Goal: Transaction & Acquisition: Purchase product/service

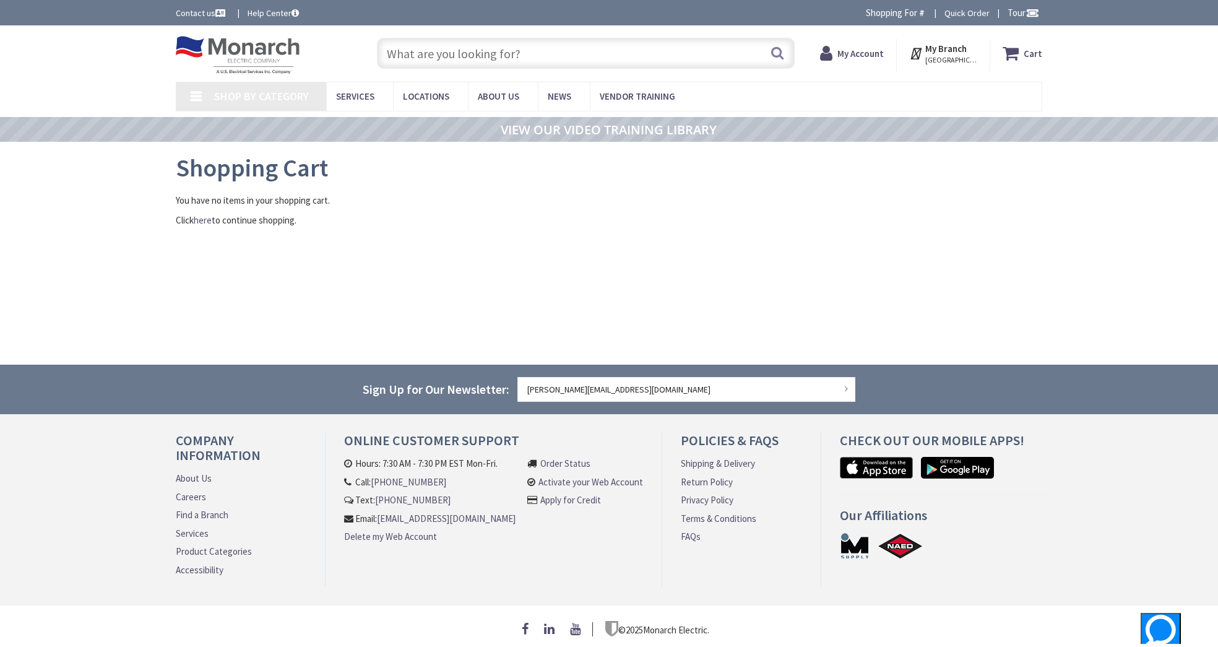
type input "[PERSON_NAME], [GEOGRAPHIC_DATA], [GEOGRAPHIC_DATA]"
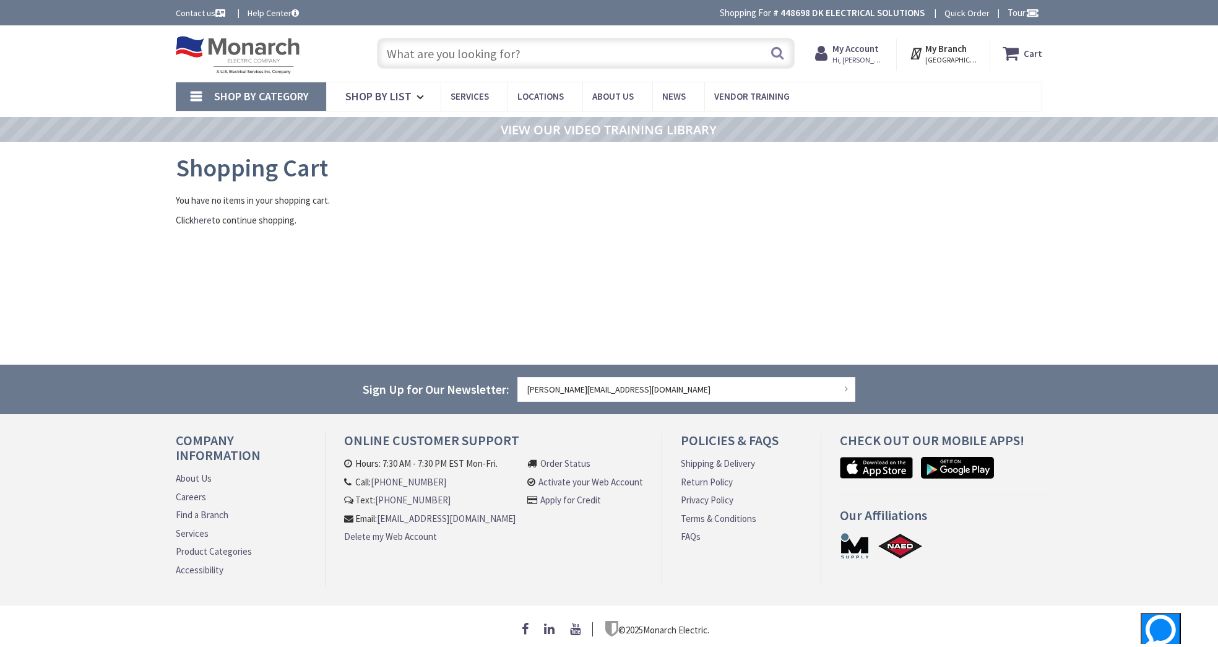
click at [441, 57] on input "text" at bounding box center [586, 53] width 418 height 31
click at [878, 50] on strong "My Account" at bounding box center [856, 49] width 46 height 12
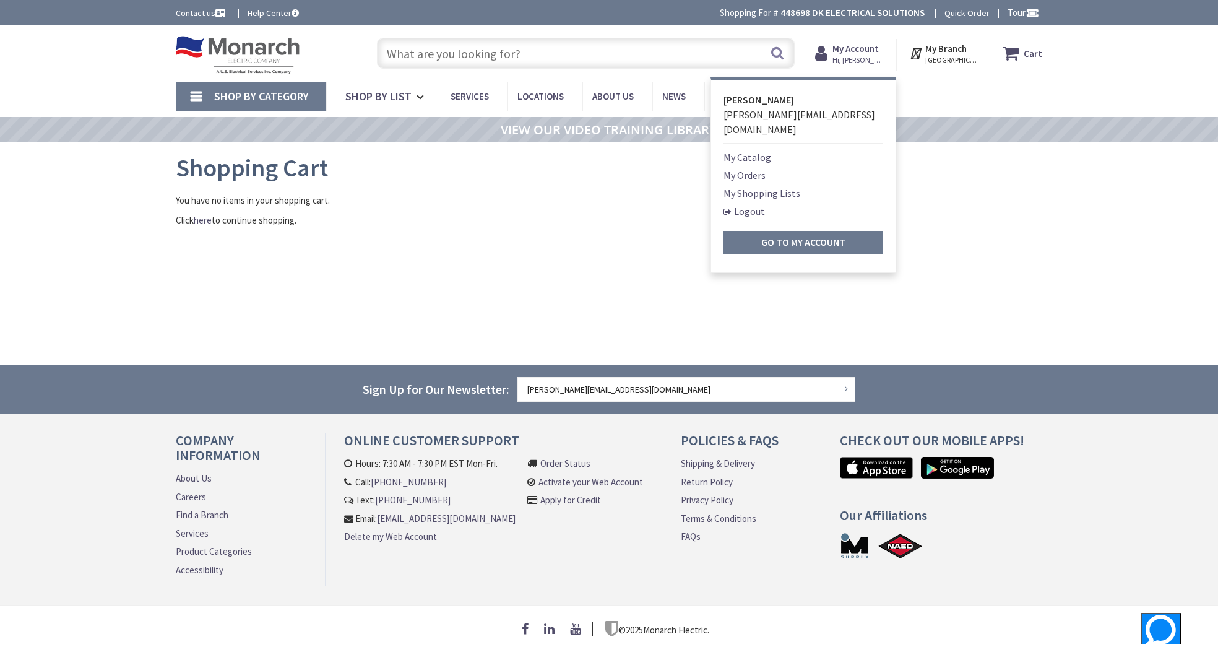
click at [629, 64] on input "text" at bounding box center [586, 53] width 418 height 31
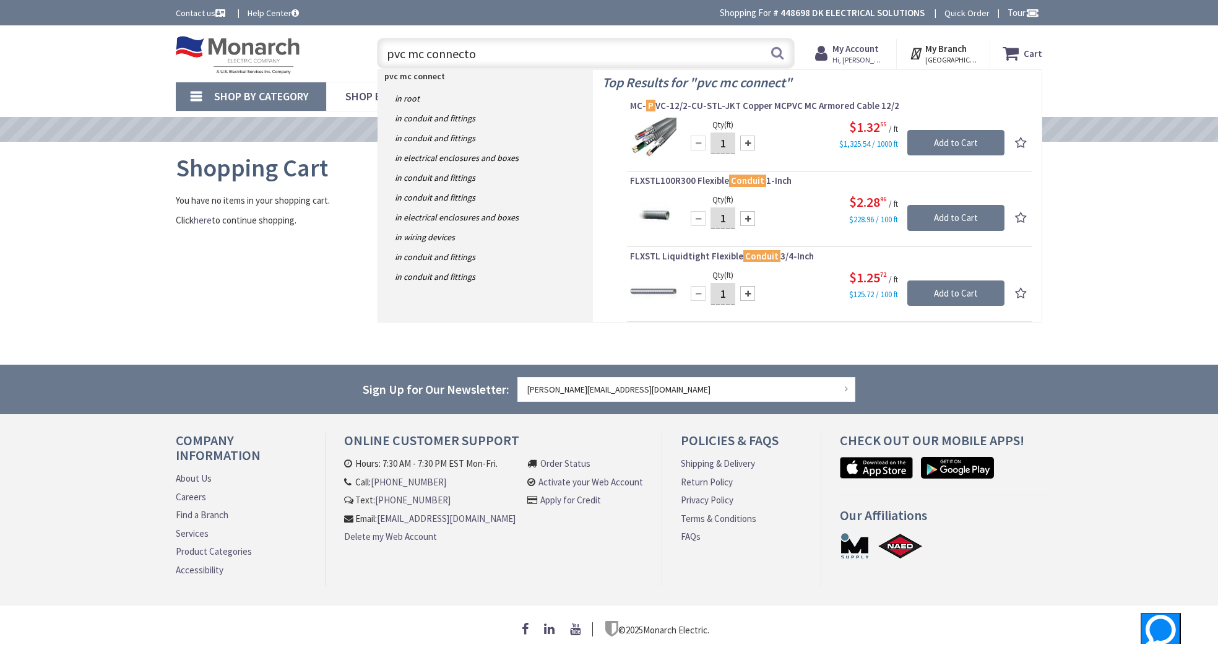
type input "pvc mc connector"
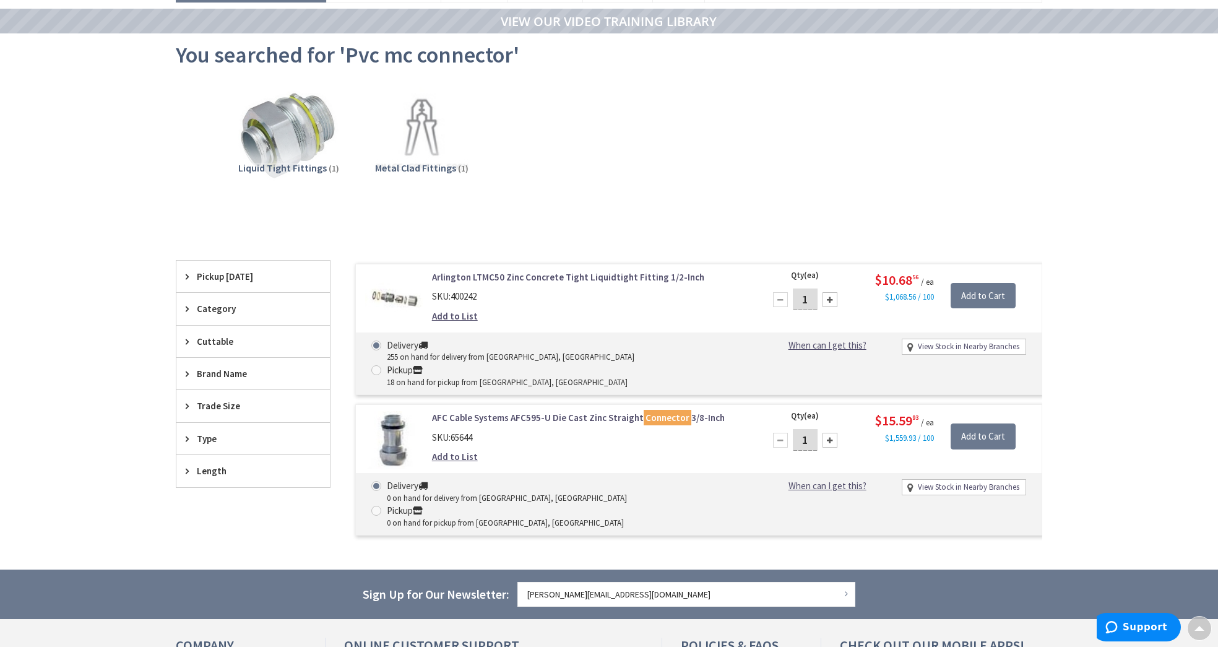
scroll to position [110, 0]
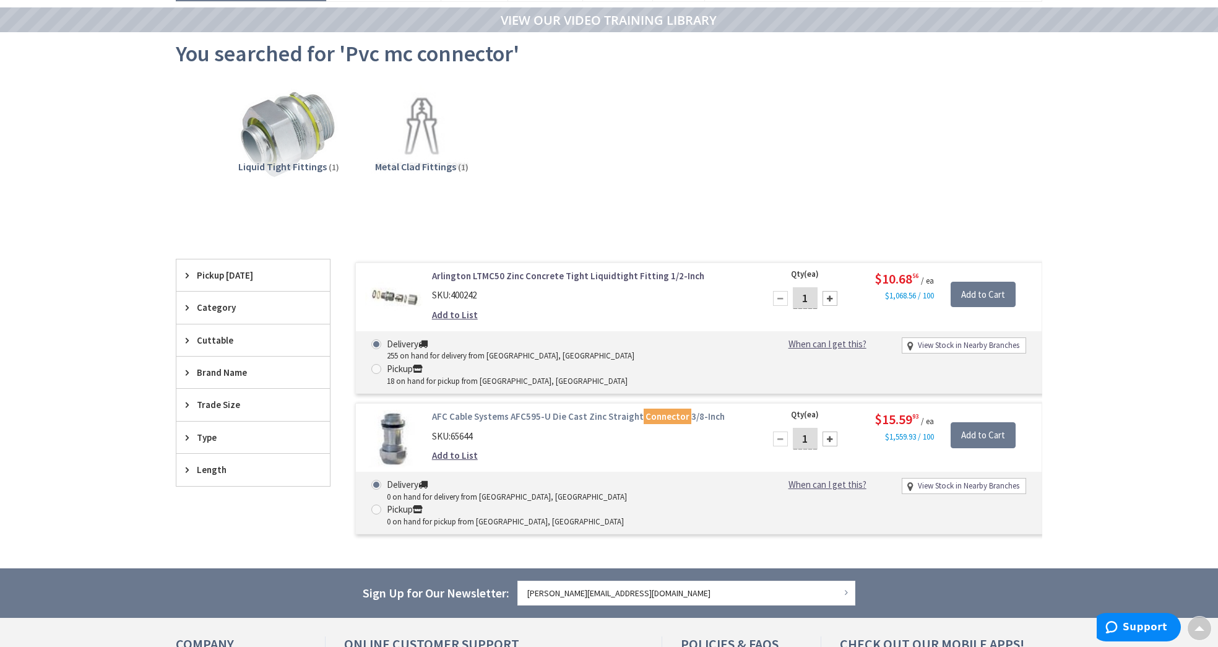
click at [484, 410] on link "AFC Cable Systems AFC595-U Die Cast Zinc Straight Connector 3/8-Inch" at bounding box center [589, 416] width 315 height 13
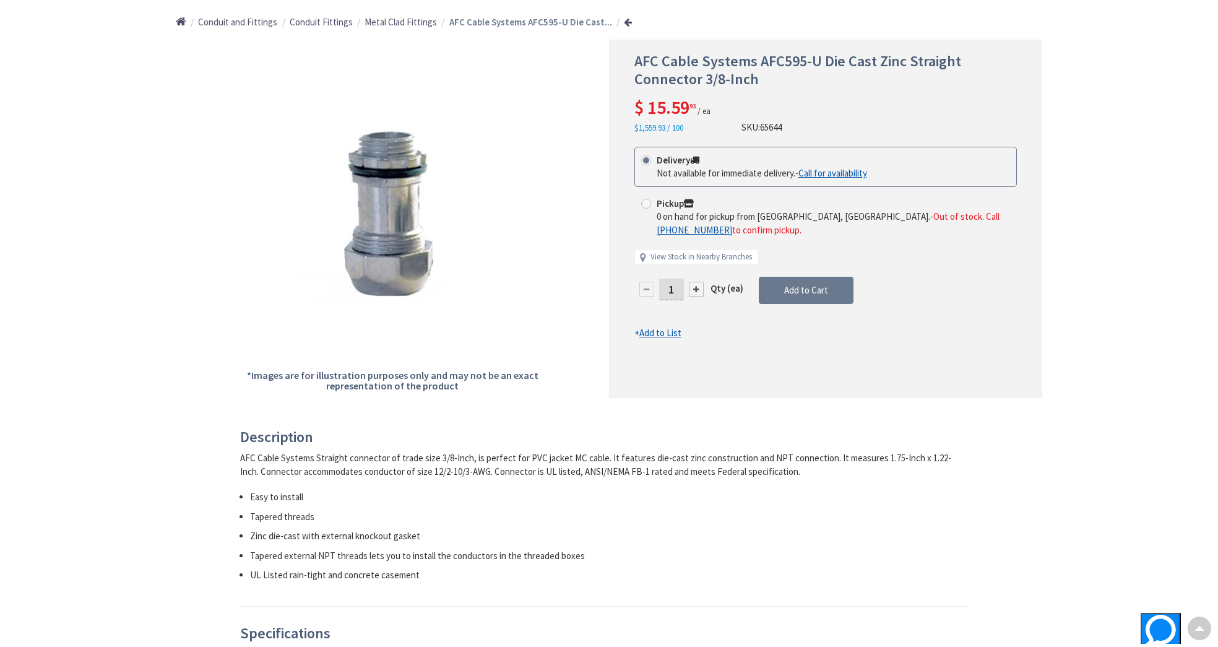
scroll to position [146, 0]
click at [694, 282] on div at bounding box center [696, 289] width 15 height 15
click at [694, 270] on div at bounding box center [826, 218] width 432 height 357
click at [697, 282] on div at bounding box center [696, 289] width 15 height 15
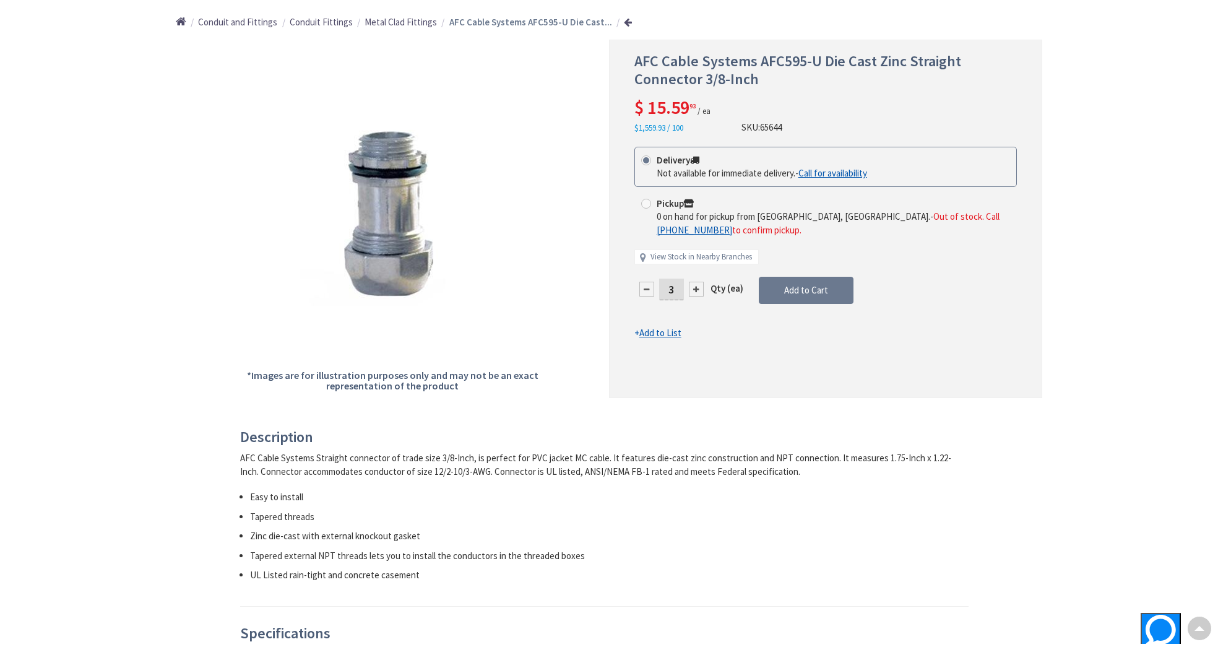
type input "4"
click at [807, 284] on span "Add to Cart" at bounding box center [806, 290] width 44 height 12
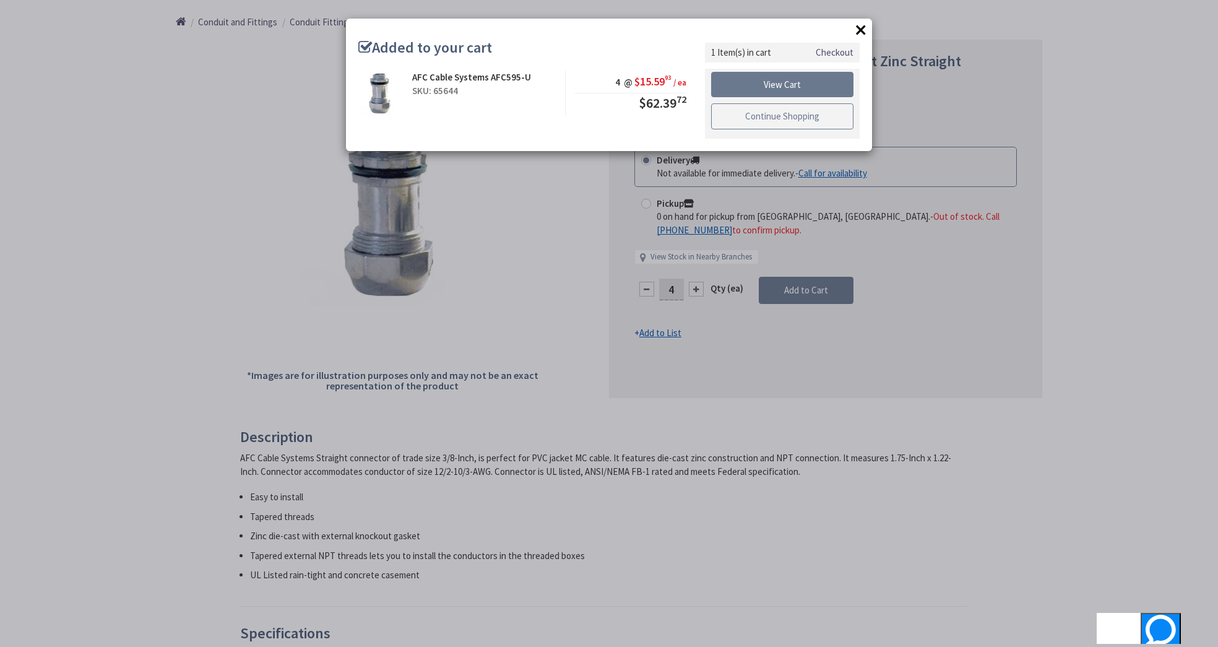
click at [781, 117] on link "Continue Shopping" at bounding box center [782, 116] width 142 height 26
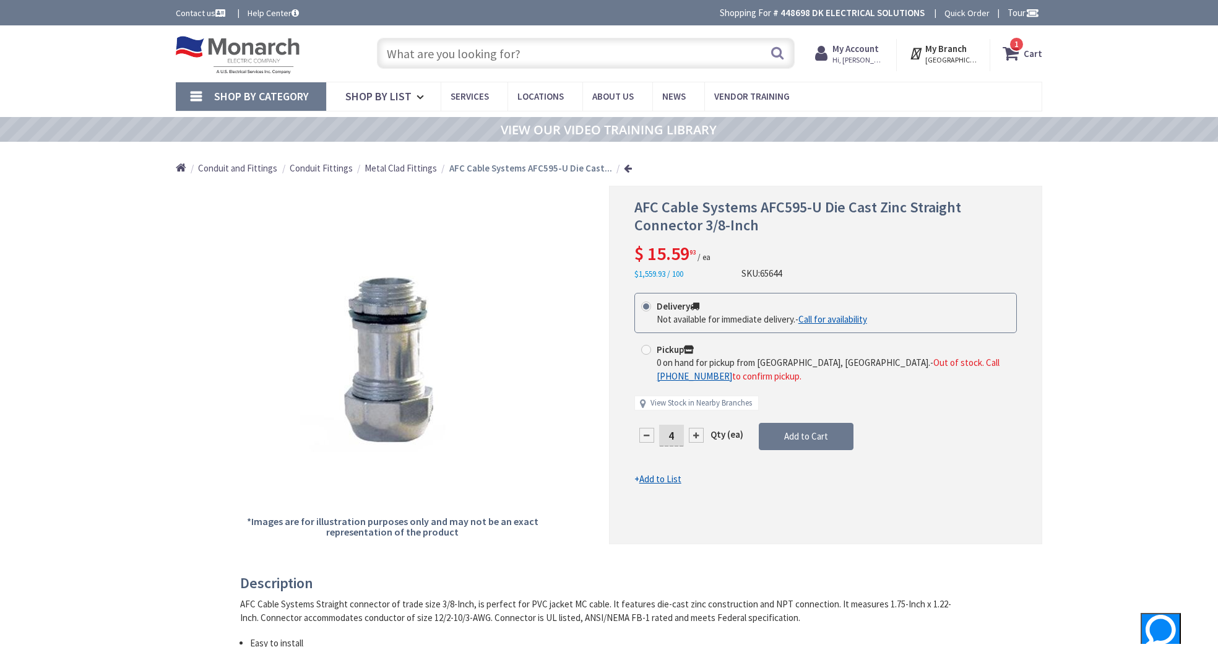
scroll to position [1, 0]
click at [1021, 49] on span "1 1 items" at bounding box center [1016, 43] width 15 height 15
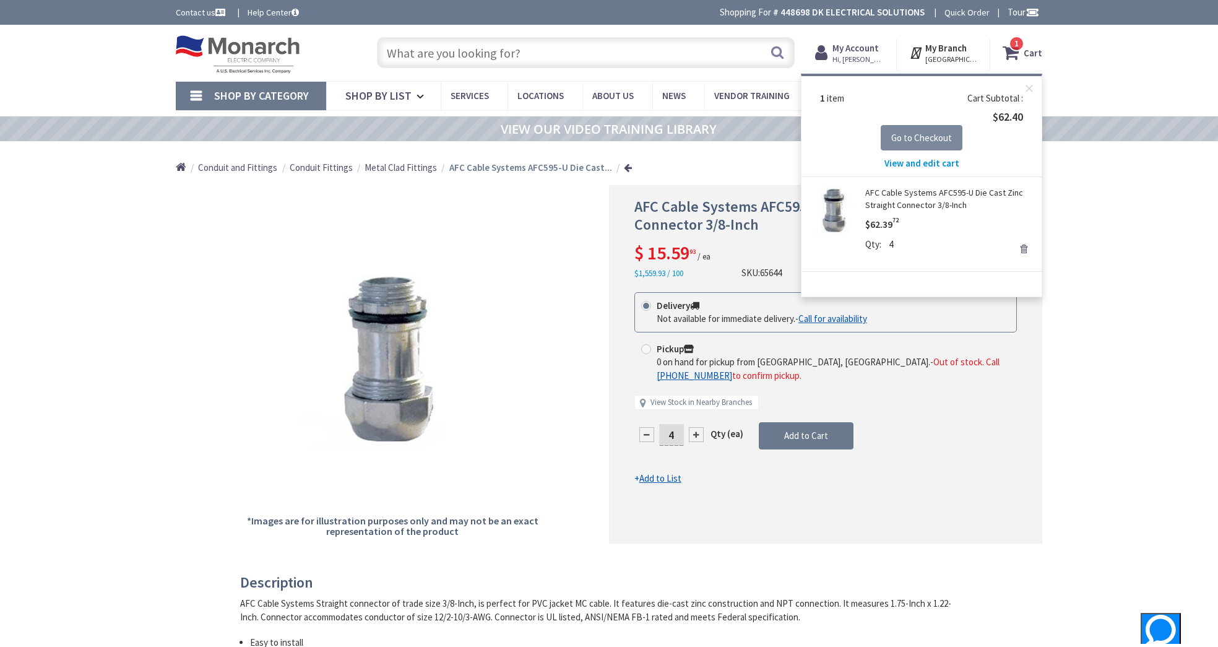
click at [925, 138] on span "Go to Checkout" at bounding box center [922, 138] width 61 height 12
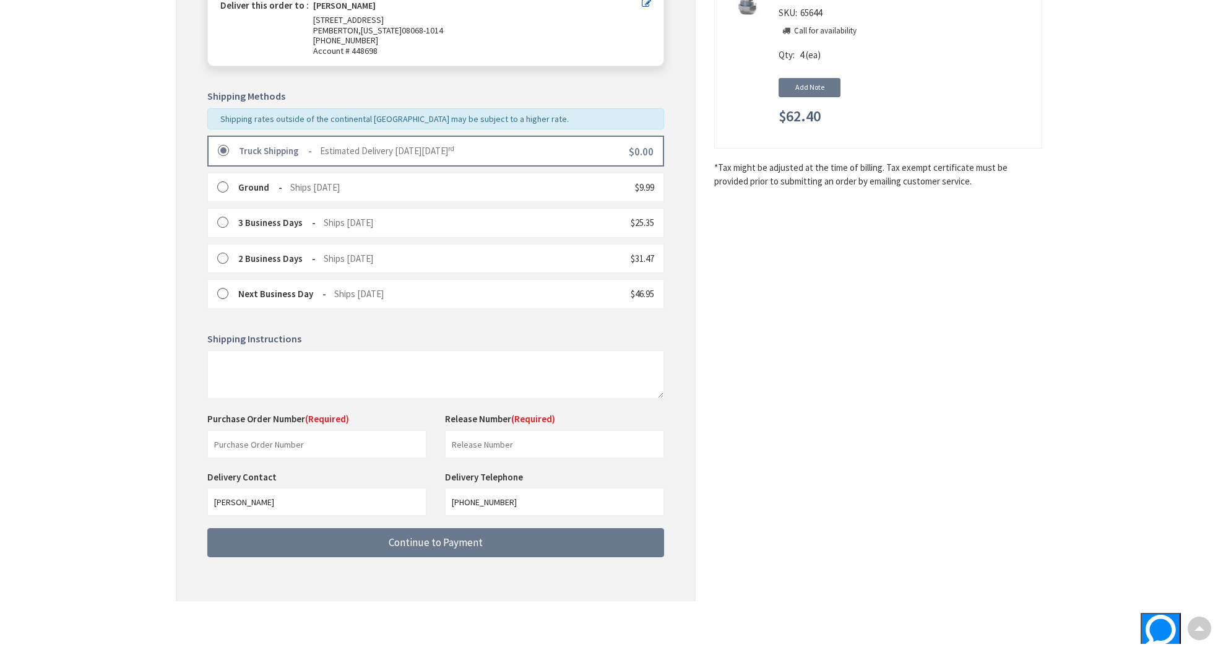
scroll to position [225, 0]
click at [305, 445] on input "text" at bounding box center [316, 445] width 219 height 28
type input "Bob"
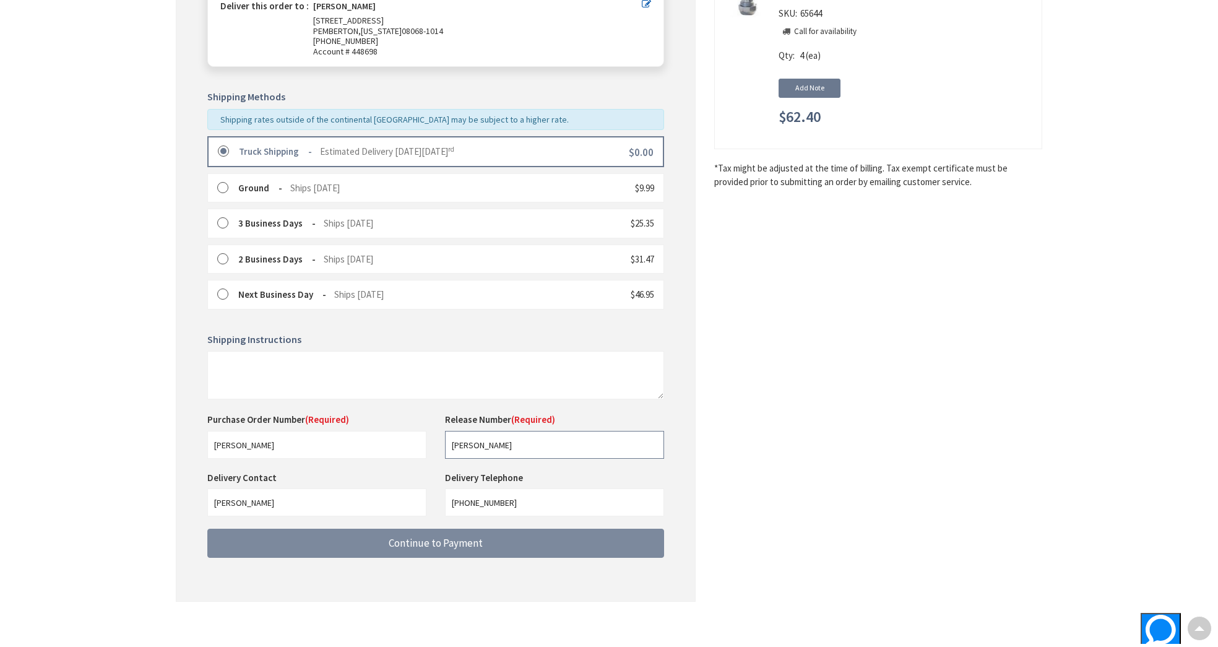
type input "Bob"
click at [449, 542] on span "Continue to Payment" at bounding box center [436, 543] width 94 height 14
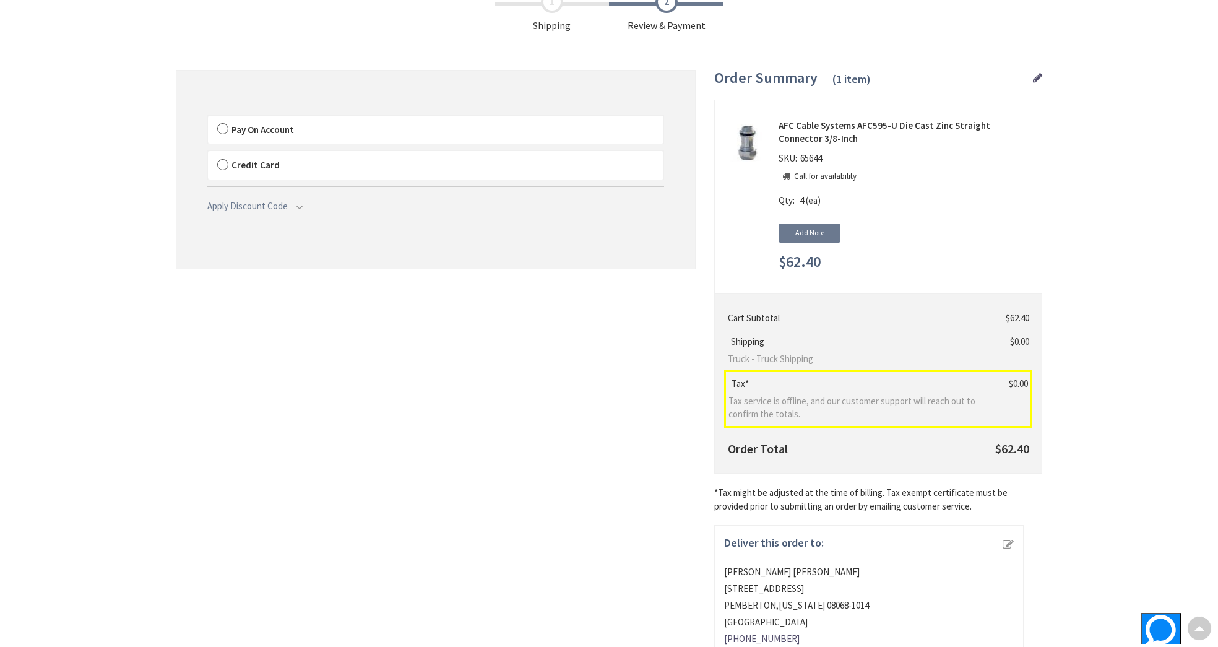
scroll to position [80, 0]
click at [235, 129] on span "Pay On Account" at bounding box center [263, 130] width 63 height 12
click at [208, 119] on input "Pay On Account" at bounding box center [208, 119] width 0 height 0
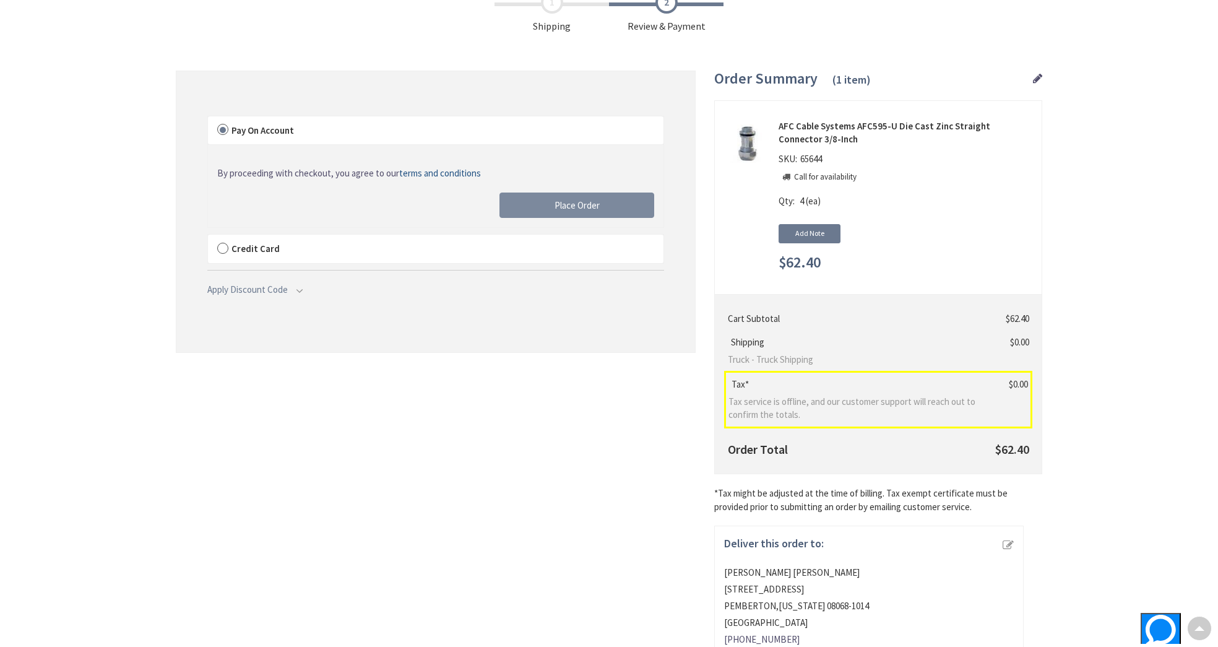
click at [544, 199] on button "Place Order" at bounding box center [577, 206] width 155 height 26
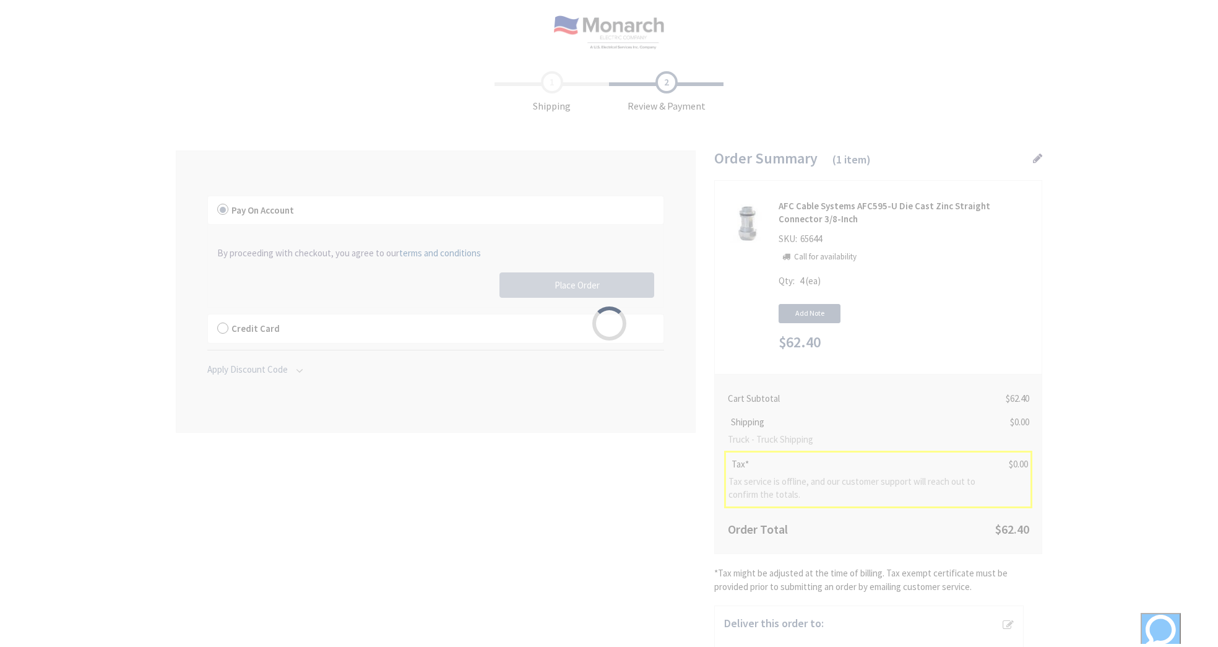
scroll to position [-1, 0]
